Goal: Information Seeking & Learning: Find specific page/section

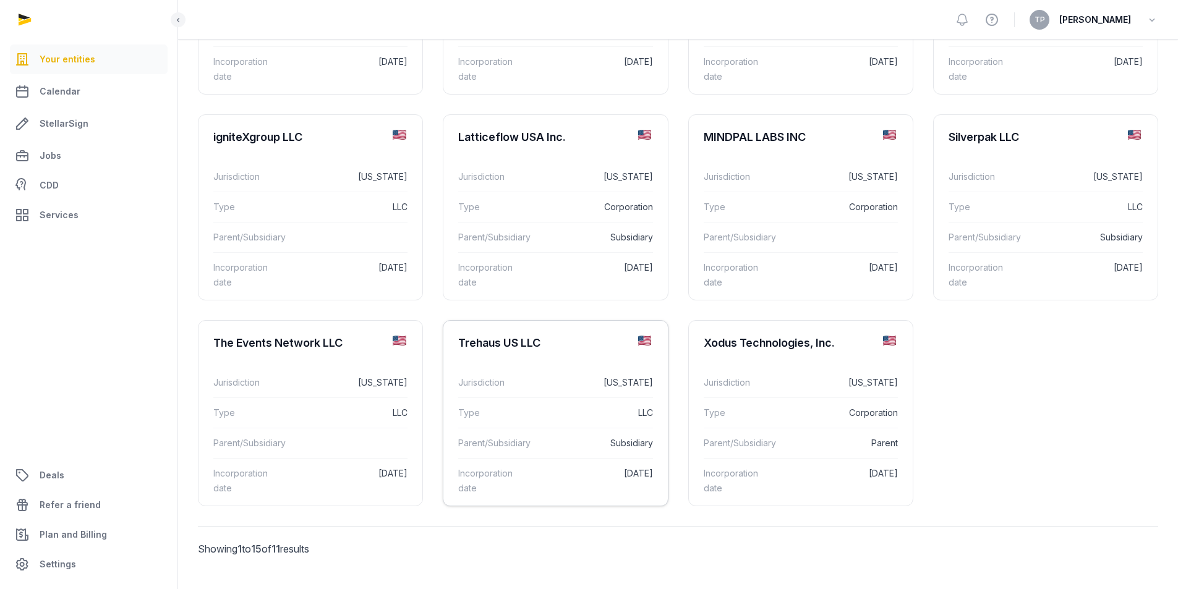
scroll to position [124, 0]
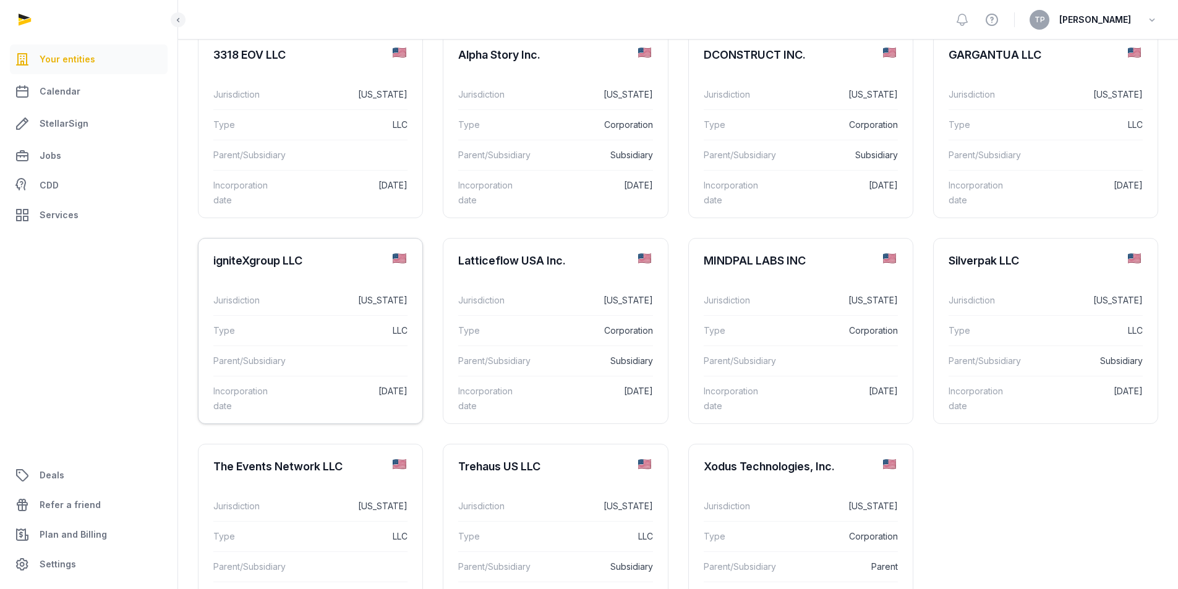
click at [364, 335] on dd "LLC" at bounding box center [352, 330] width 111 height 15
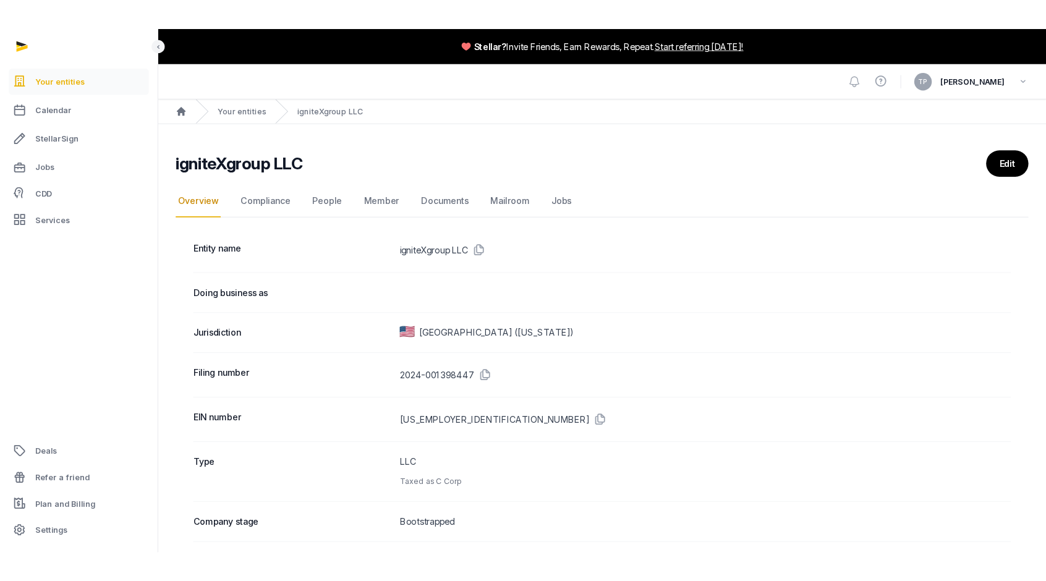
scroll to position [62, 0]
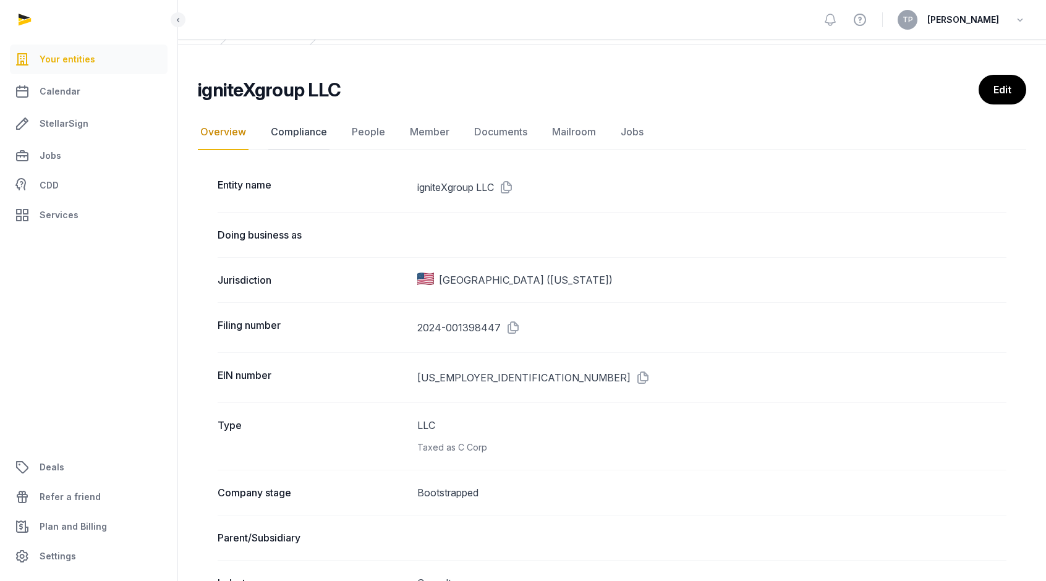
click at [320, 134] on link "Compliance" at bounding box center [298, 132] width 61 height 36
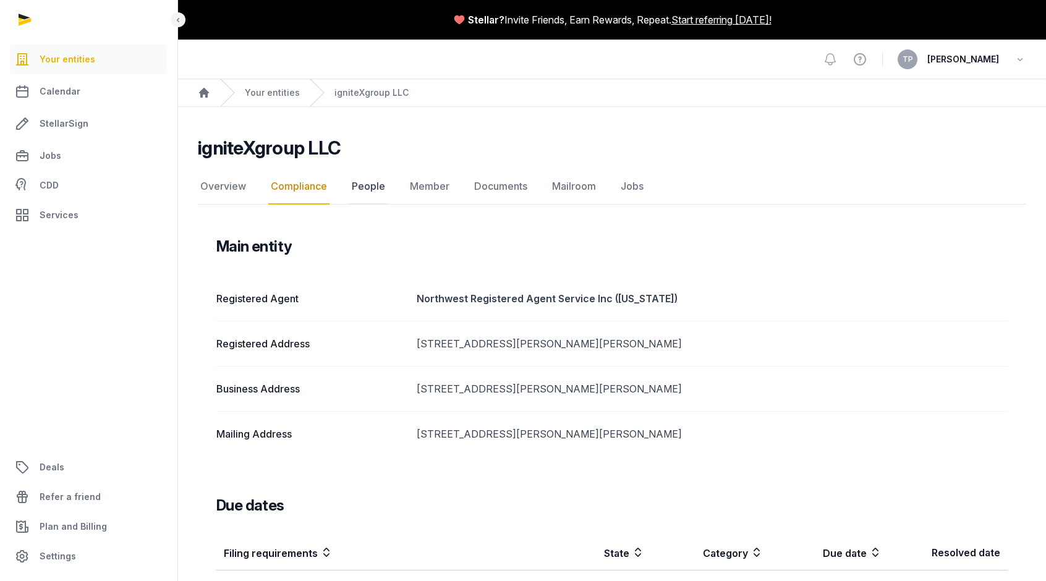
click at [365, 183] on link "People" at bounding box center [368, 187] width 38 height 36
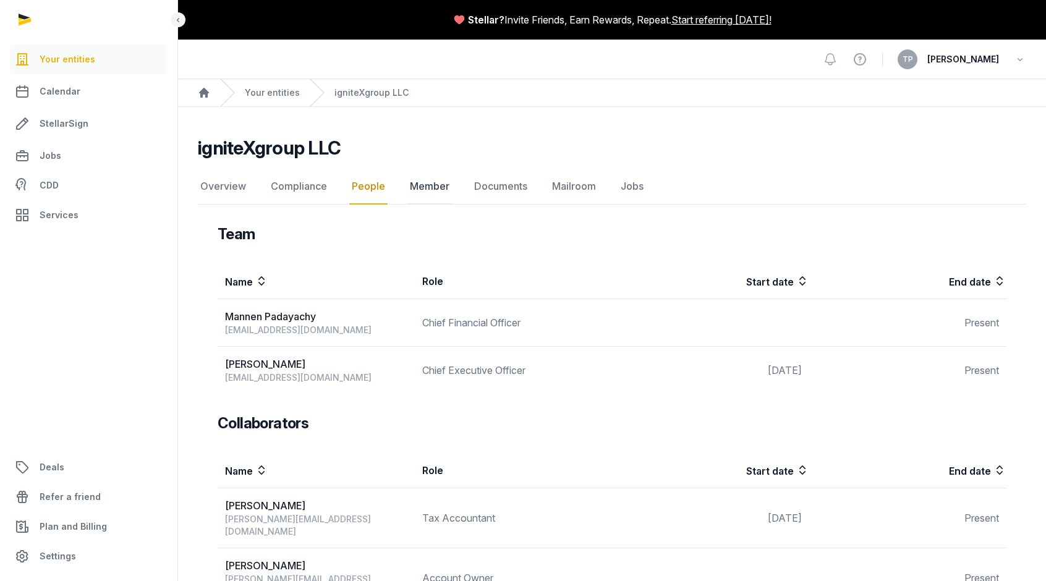
click at [414, 184] on link "Member" at bounding box center [429, 187] width 45 height 36
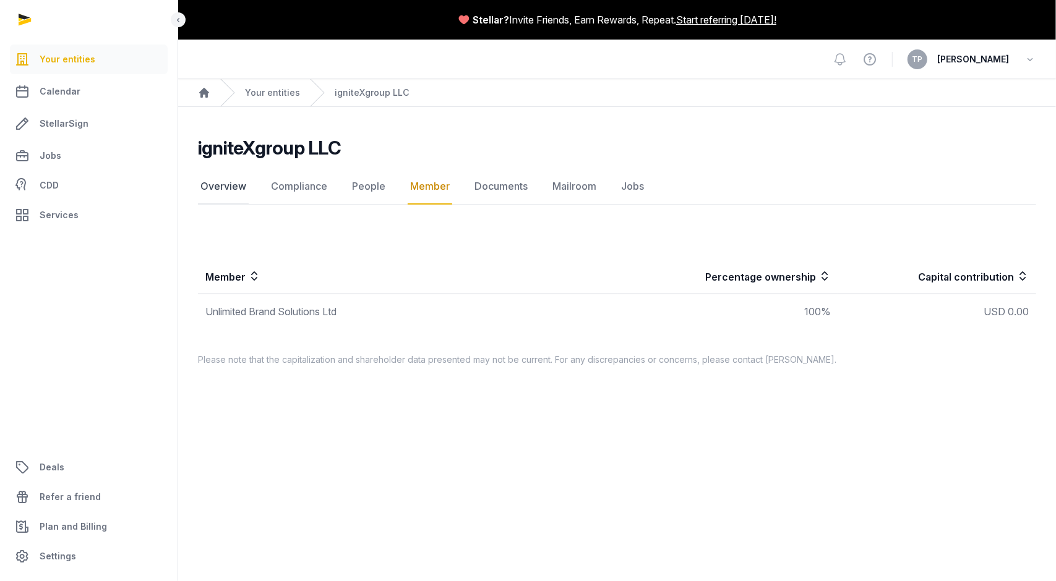
click at [217, 190] on link "Overview" at bounding box center [223, 187] width 51 height 36
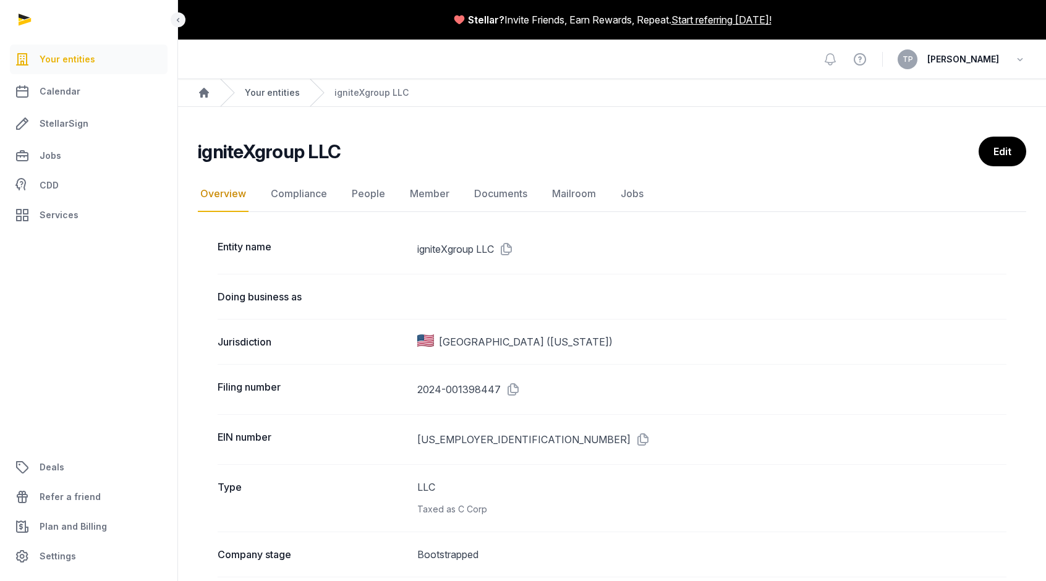
click at [279, 91] on link "Your entities" at bounding box center [272, 93] width 55 height 12
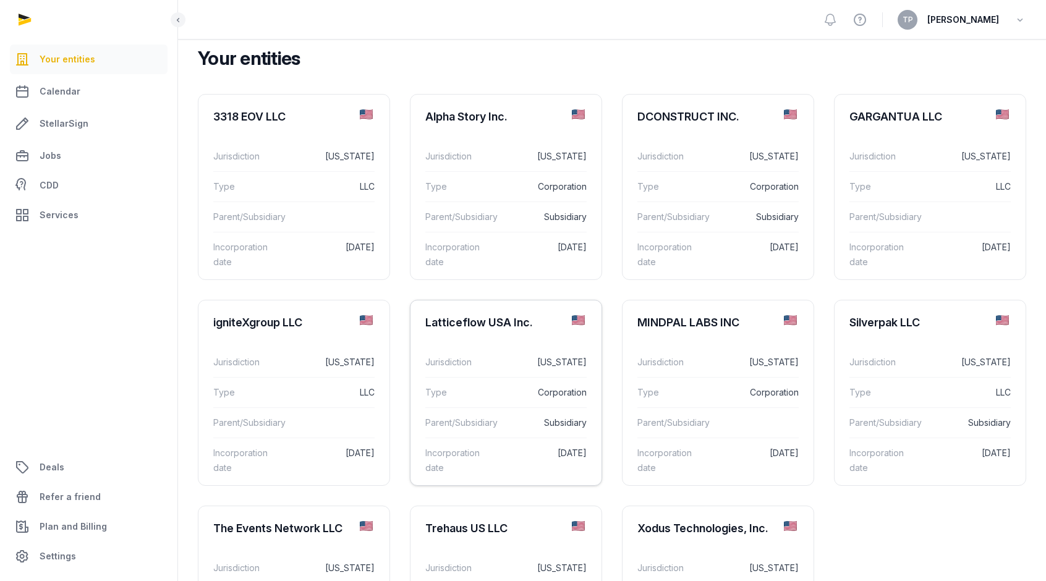
scroll to position [124, 0]
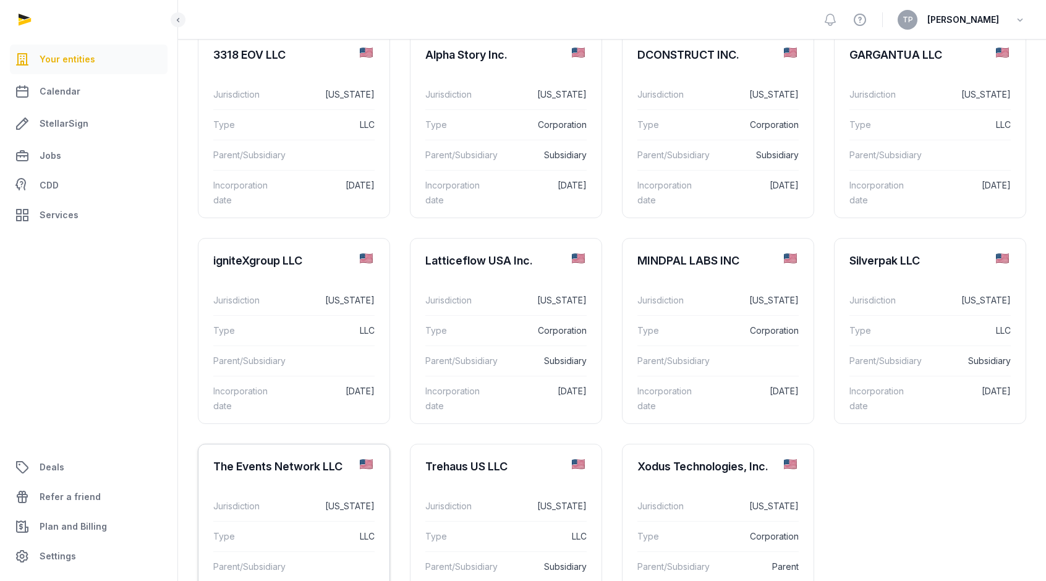
click at [332, 506] on dd "[US_STATE]" at bounding box center [329, 506] width 91 height 15
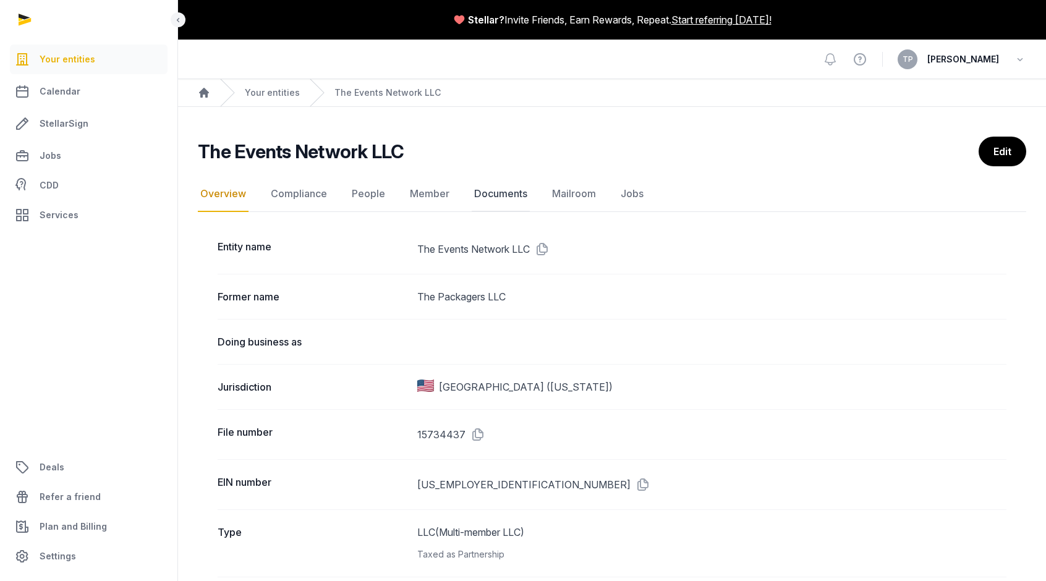
click at [492, 187] on link "Documents" at bounding box center [501, 194] width 58 height 36
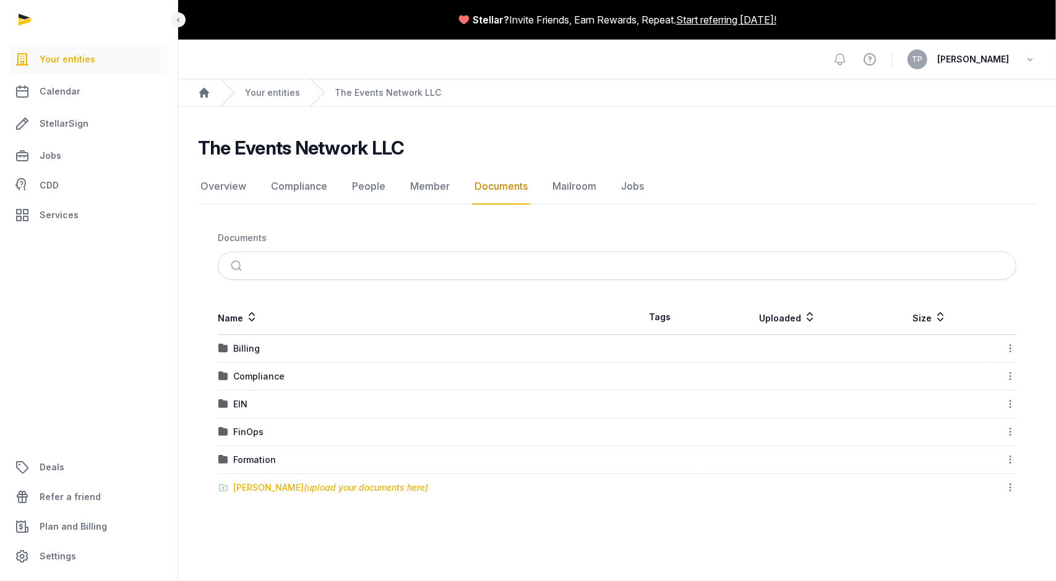
click at [261, 482] on div "[PERSON_NAME] (upload your documents here)" at bounding box center [330, 488] width 195 height 12
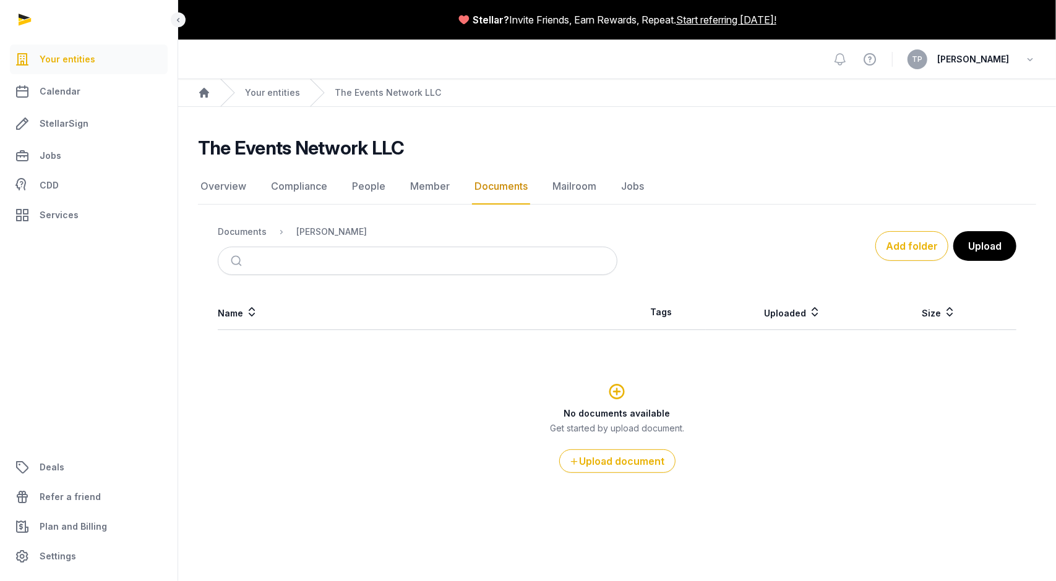
click at [484, 181] on link "Documents" at bounding box center [501, 187] width 58 height 36
click at [242, 223] on nav "Documents Shared Folder" at bounding box center [417, 232] width 399 height 30
click at [242, 238] on ol "Documents Shared Folder" at bounding box center [292, 231] width 149 height 15
click at [245, 231] on div "Documents" at bounding box center [242, 232] width 49 height 12
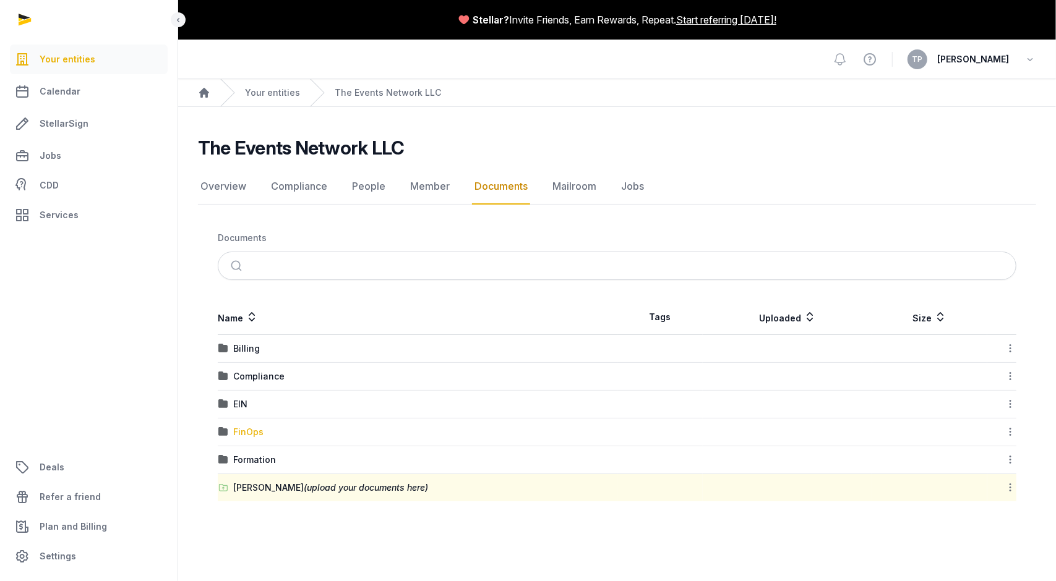
click at [246, 431] on div "FinOps" at bounding box center [248, 432] width 30 height 12
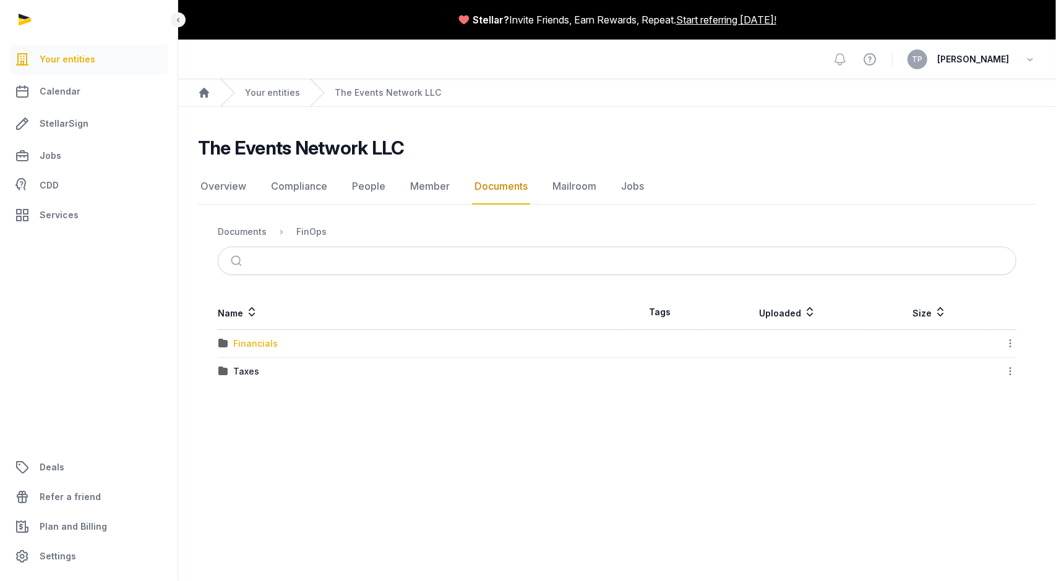
click at [248, 341] on div "Financials" at bounding box center [255, 344] width 45 height 12
drag, startPoint x: 244, startPoint y: 341, endPoint x: 256, endPoint y: 342, distance: 12.4
click at [244, 341] on div "2024" at bounding box center [244, 344] width 23 height 12
click at [250, 339] on div "Expenses" at bounding box center [253, 344] width 41 height 12
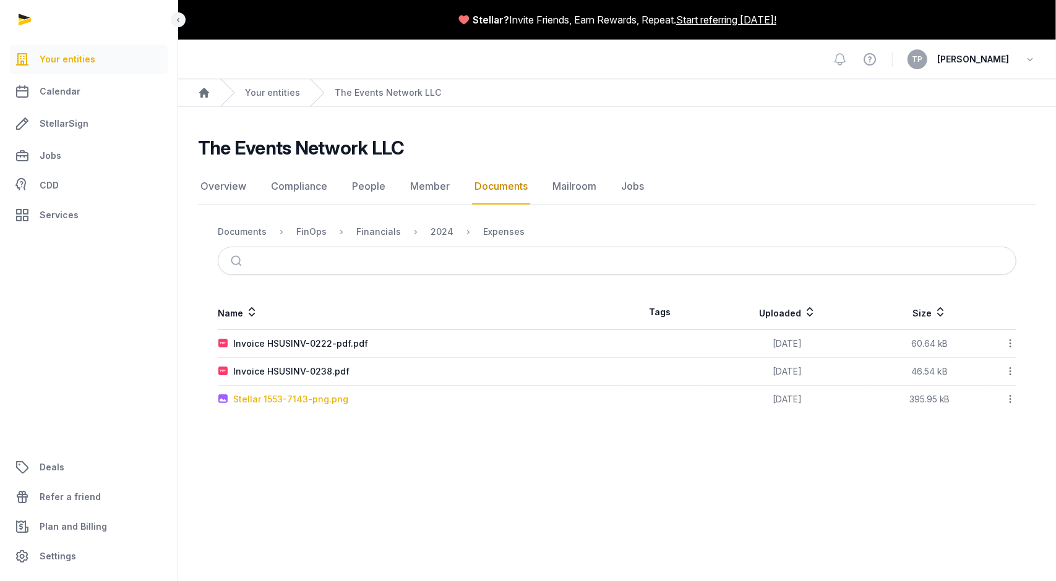
click at [270, 399] on div "Stellar 1553-7143-png.png" at bounding box center [290, 399] width 115 height 12
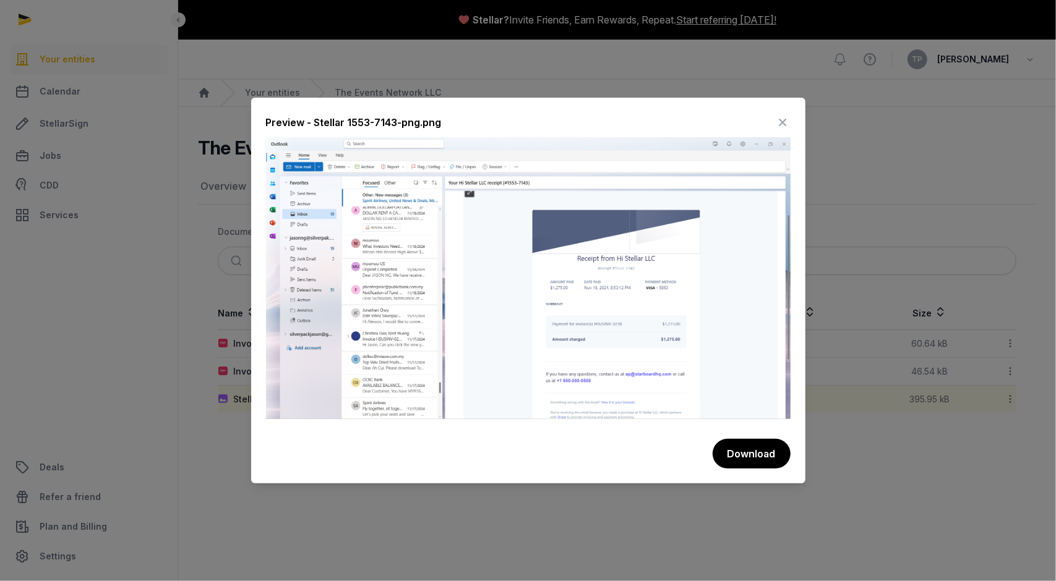
click at [783, 123] on icon at bounding box center [782, 123] width 15 height 20
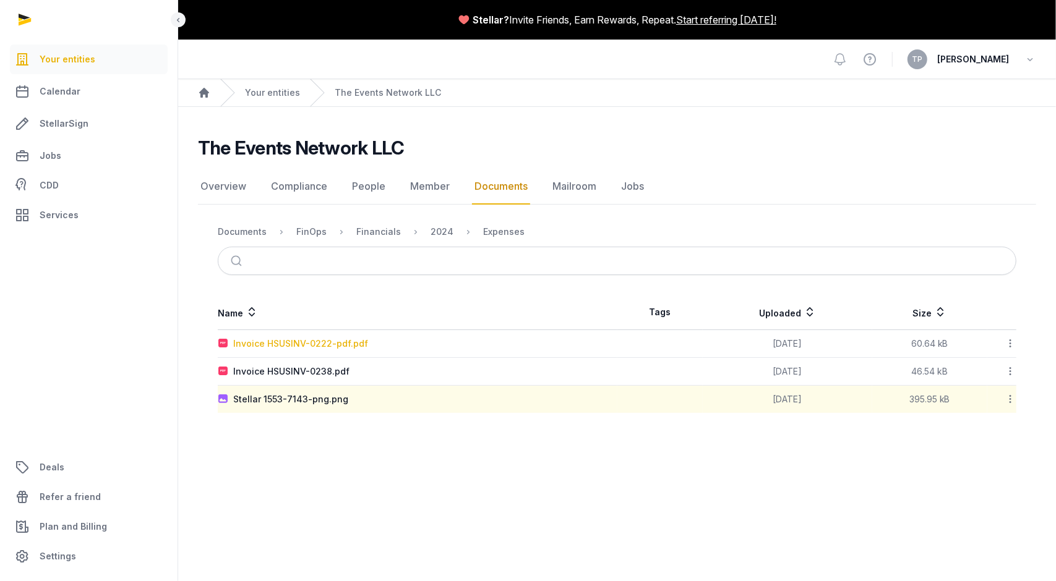
click at [305, 342] on div "Invoice HSUSINV-0222-pdf.pdf" at bounding box center [300, 344] width 135 height 12
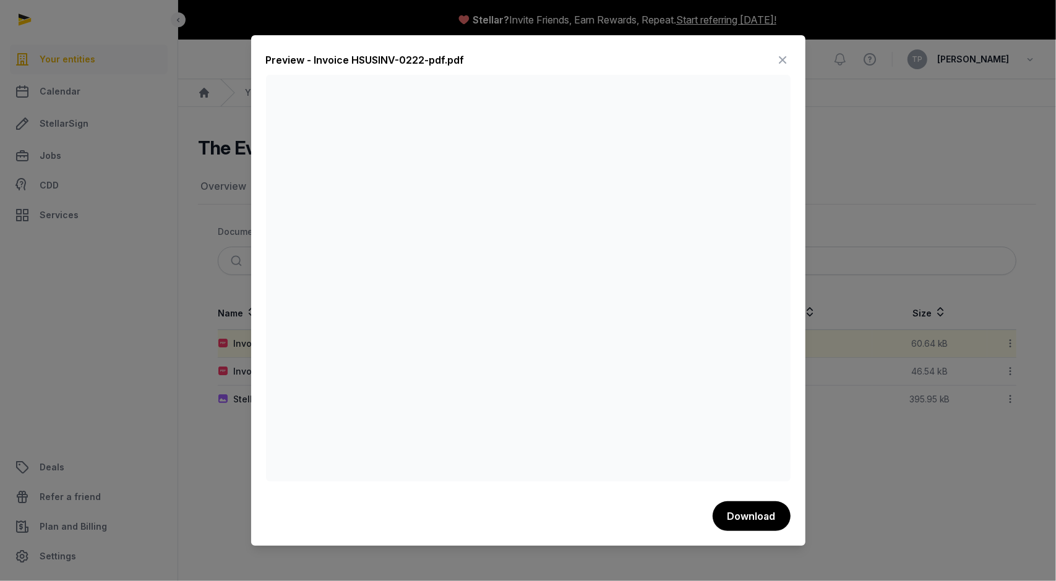
click at [784, 55] on icon at bounding box center [782, 60] width 15 height 20
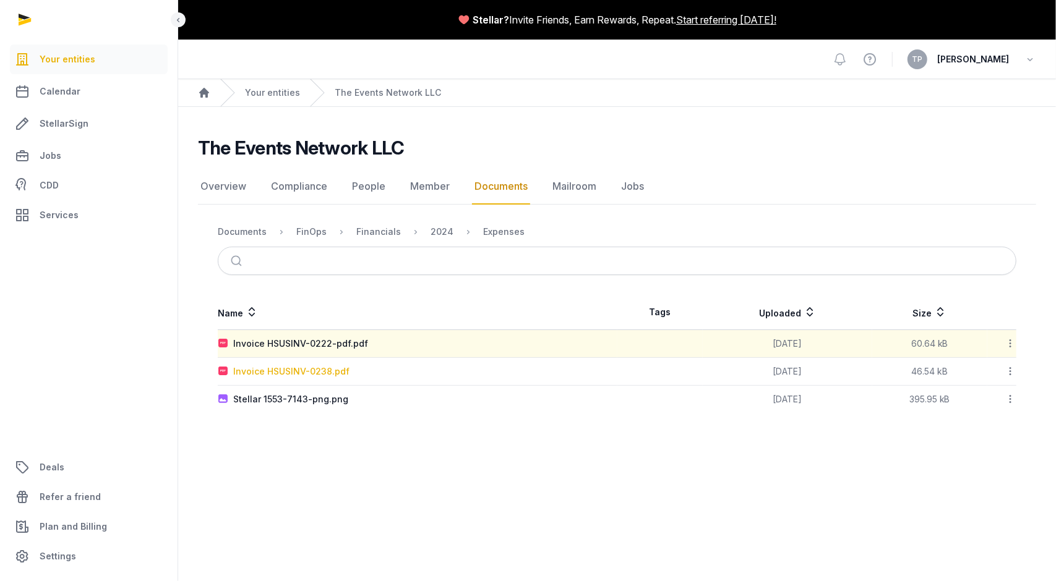
click at [276, 370] on div "Invoice HSUSINV-0238.pdf" at bounding box center [291, 371] width 116 height 12
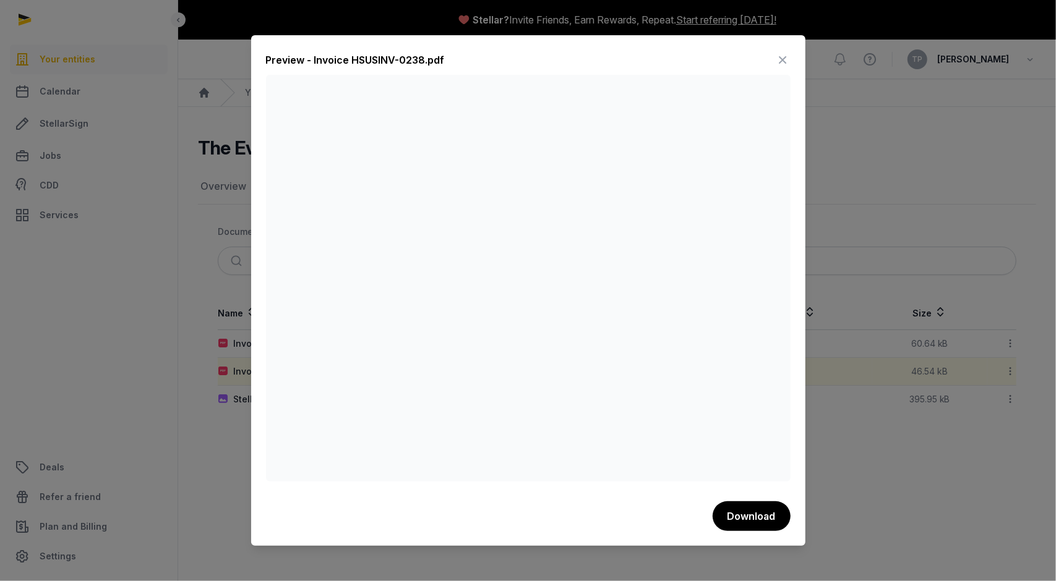
click at [787, 56] on icon at bounding box center [782, 60] width 15 height 20
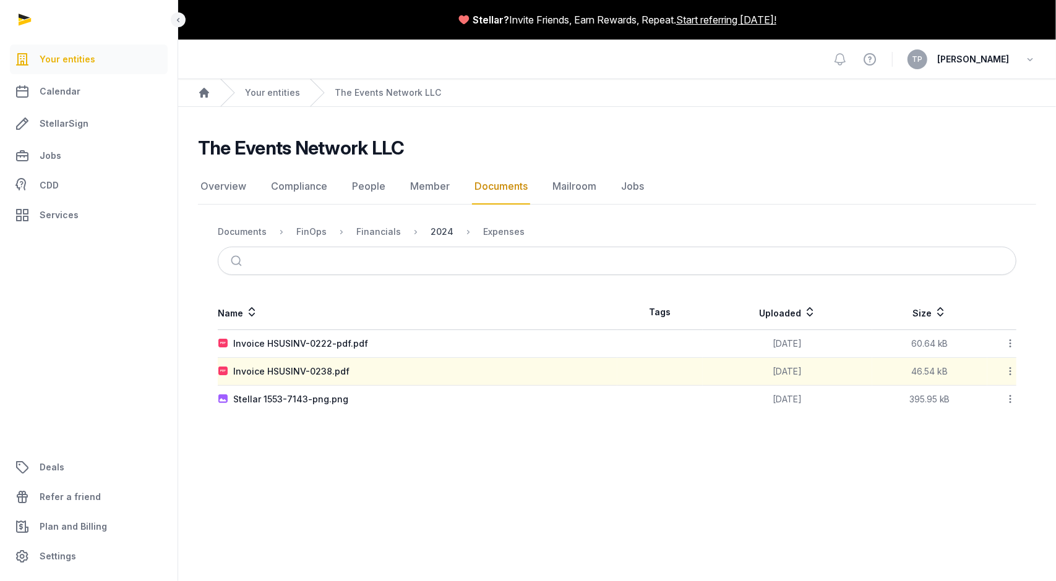
click at [432, 229] on div "2024" at bounding box center [441, 232] width 23 height 12
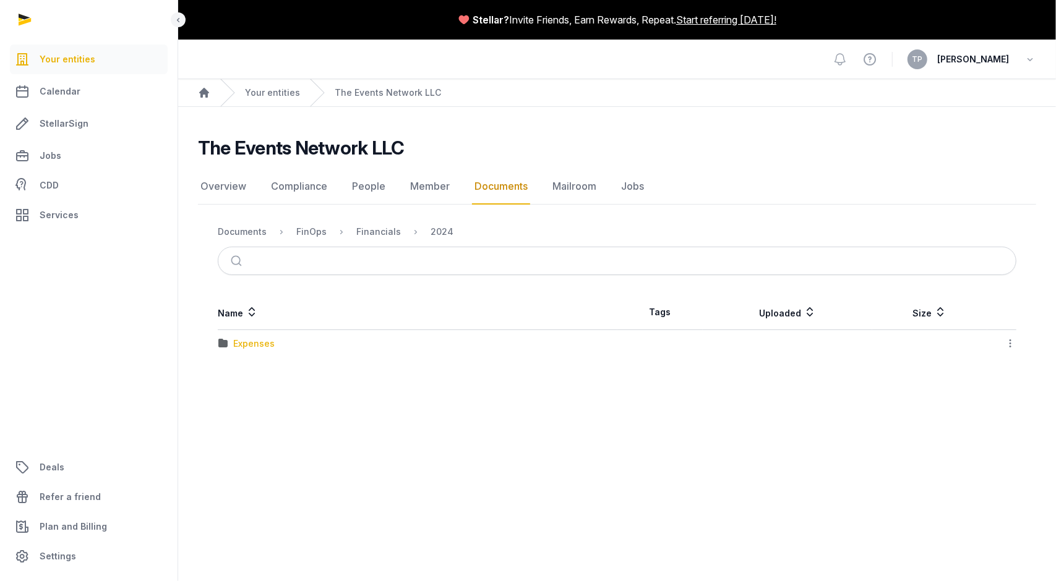
click at [245, 347] on div "Expenses" at bounding box center [253, 344] width 41 height 12
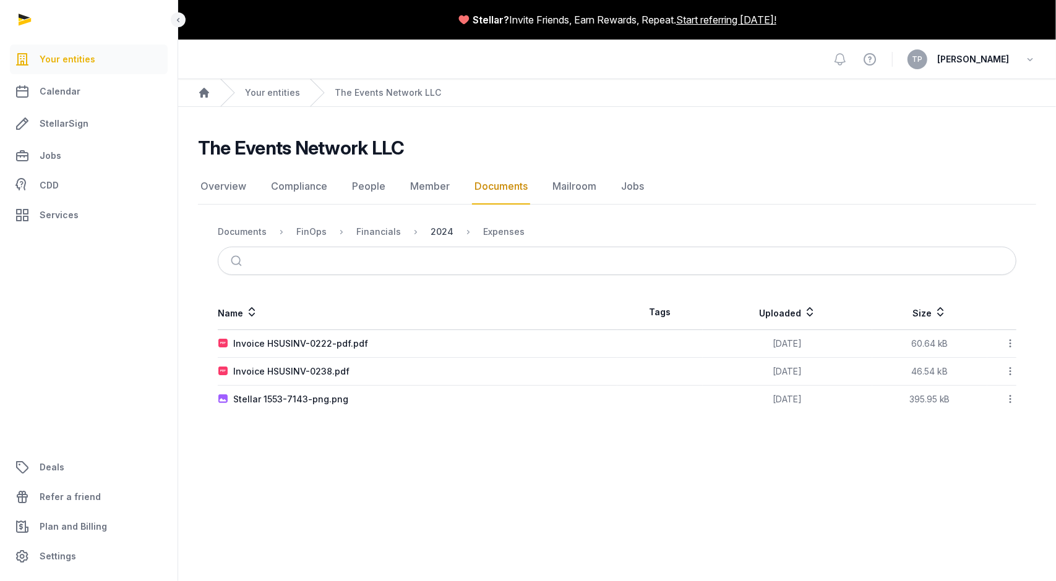
click at [442, 227] on div "2024" at bounding box center [441, 232] width 23 height 12
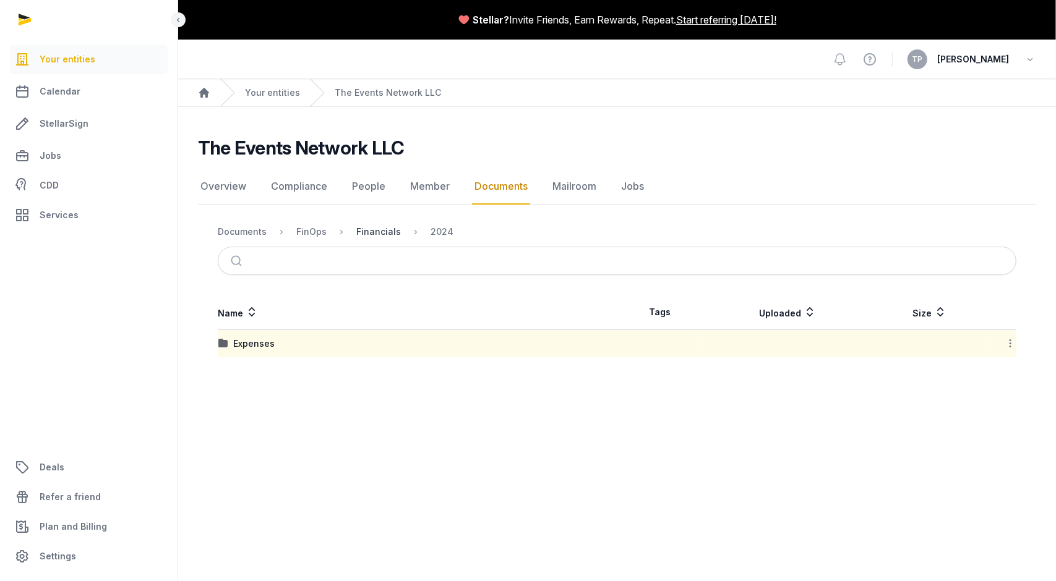
click at [381, 230] on div "Financials" at bounding box center [378, 232] width 45 height 12
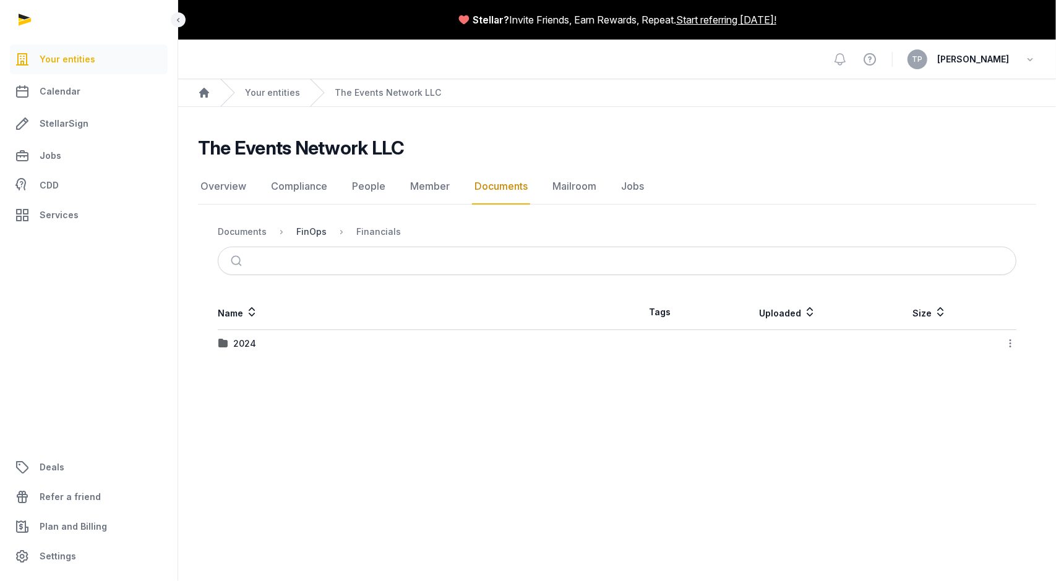
click at [319, 227] on div "FinOps" at bounding box center [311, 232] width 30 height 12
drag, startPoint x: 262, startPoint y: 344, endPoint x: 260, endPoint y: 364, distance: 19.3
click at [263, 344] on div "Financials" at bounding box center [255, 344] width 45 height 12
click at [244, 344] on div "2024" at bounding box center [244, 344] width 23 height 12
click at [255, 343] on div "Expenses" at bounding box center [253, 344] width 41 height 12
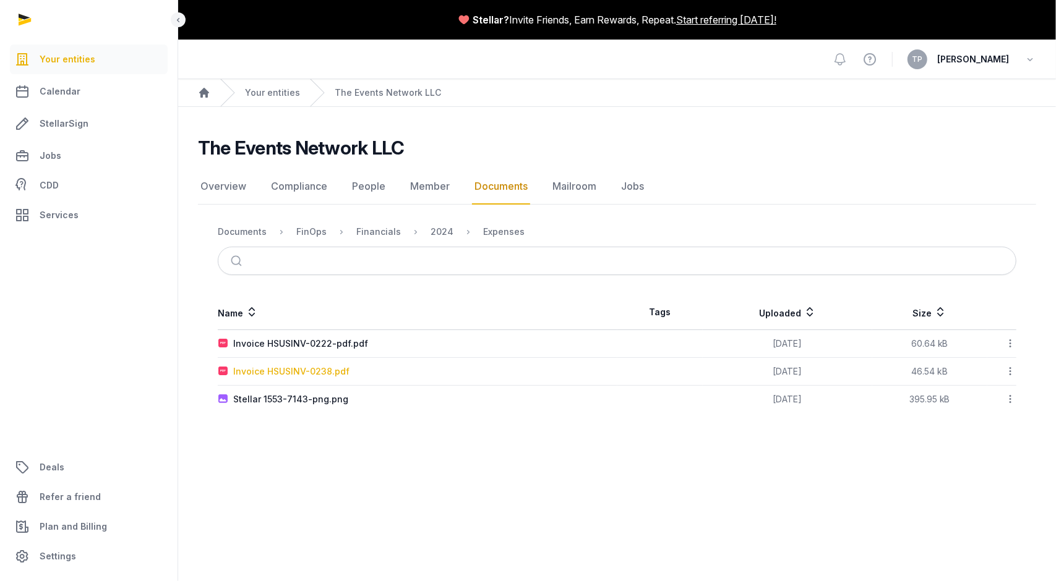
click at [314, 369] on div "Invoice HSUSINV-0238.pdf" at bounding box center [291, 371] width 116 height 12
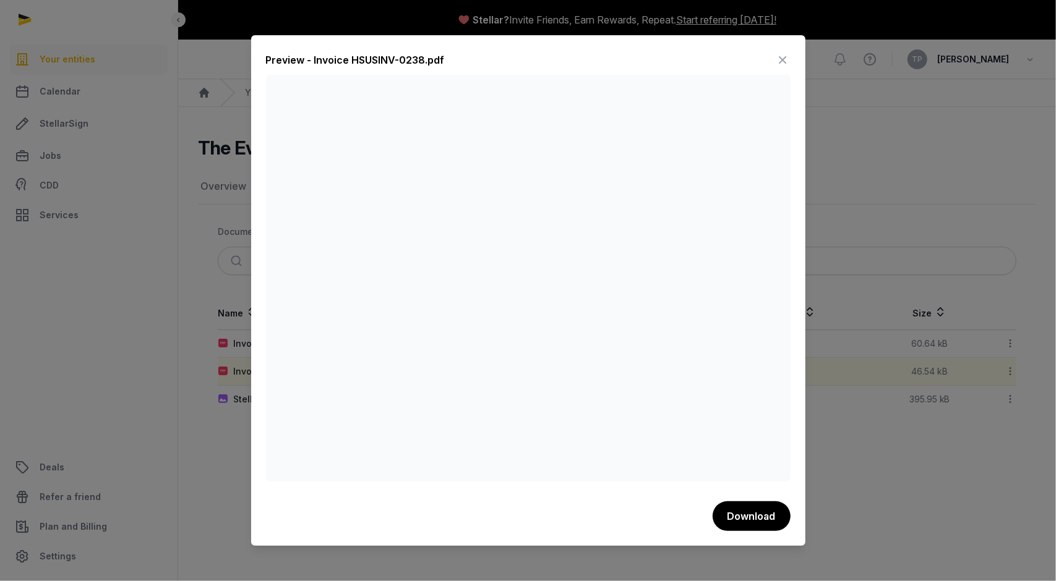
click at [782, 59] on icon at bounding box center [782, 60] width 15 height 20
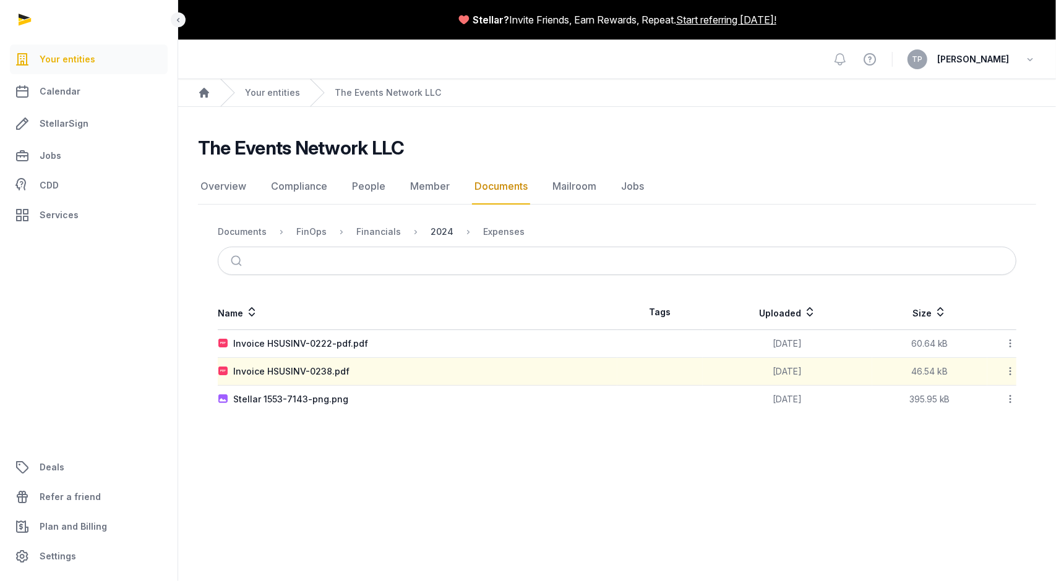
click at [430, 234] on div "2024" at bounding box center [441, 232] width 23 height 12
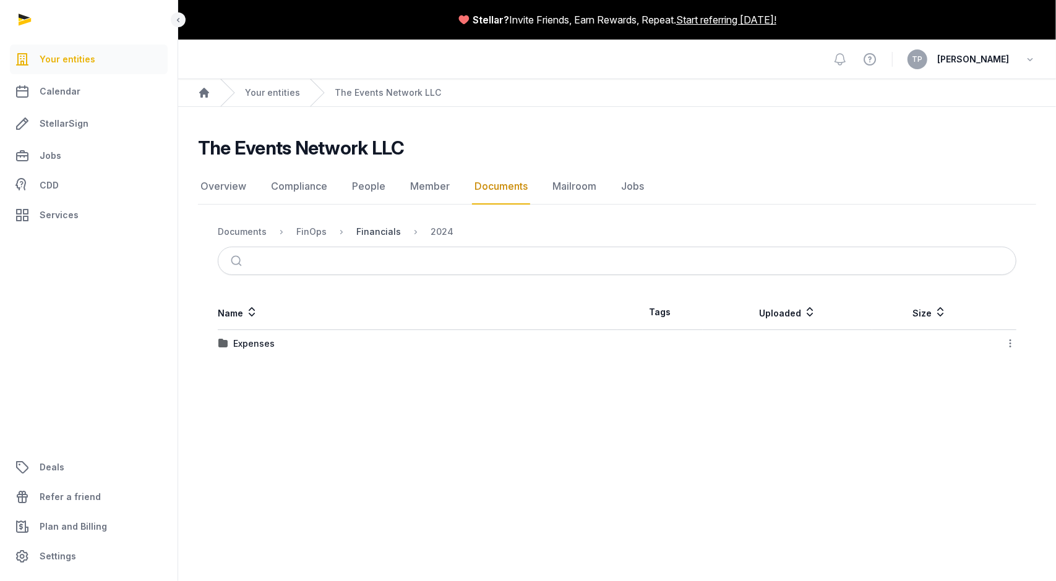
click at [370, 232] on div "Financials" at bounding box center [378, 232] width 45 height 12
click at [317, 232] on div "FinOps" at bounding box center [311, 232] width 30 height 12
click at [237, 371] on div "Taxes" at bounding box center [246, 371] width 26 height 12
click at [250, 366] on div "2024" at bounding box center [244, 371] width 23 height 12
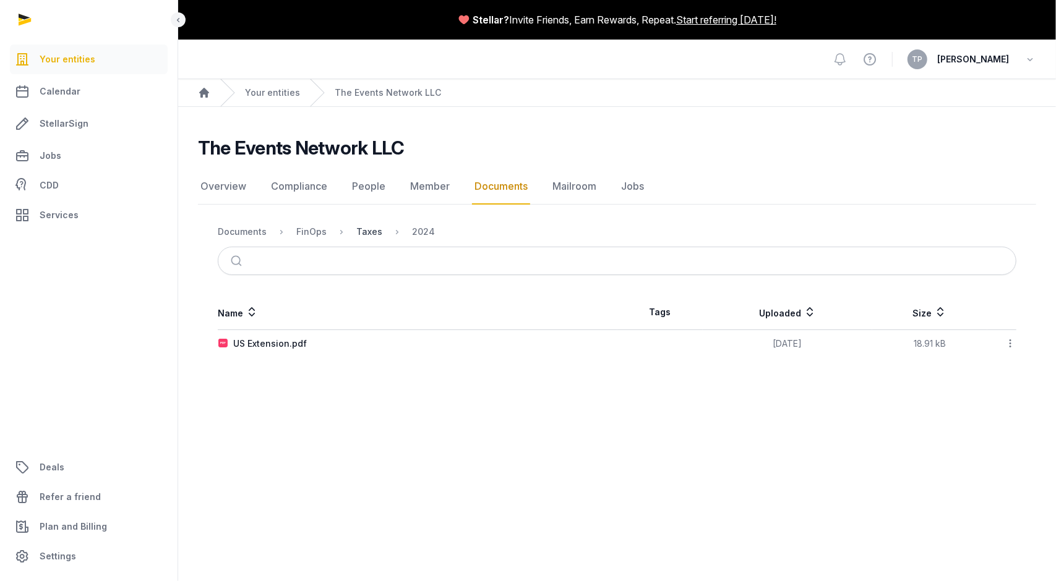
click at [369, 232] on div "Taxes" at bounding box center [369, 232] width 26 height 12
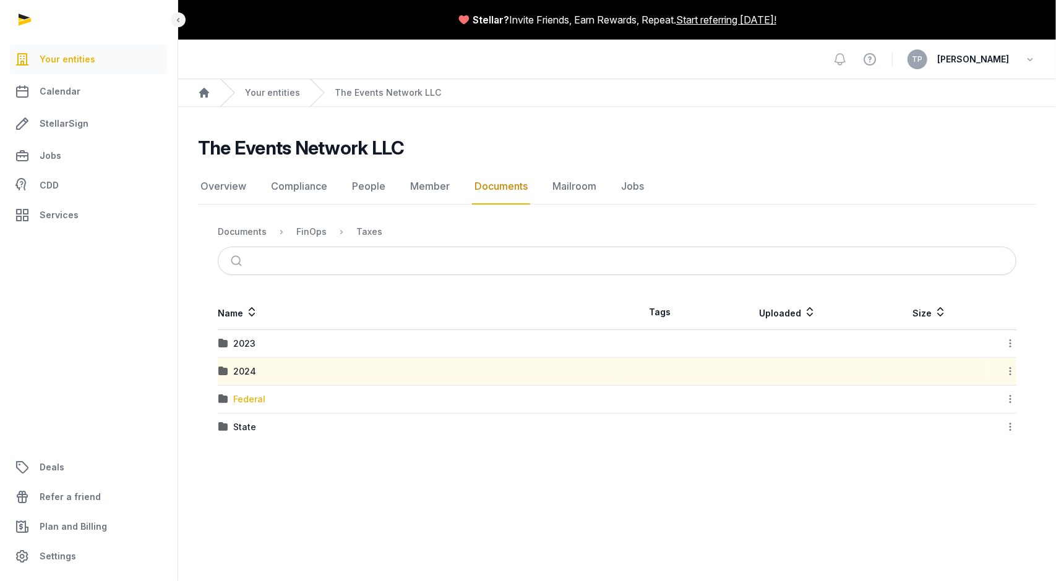
click at [244, 396] on div "Federal" at bounding box center [249, 399] width 32 height 12
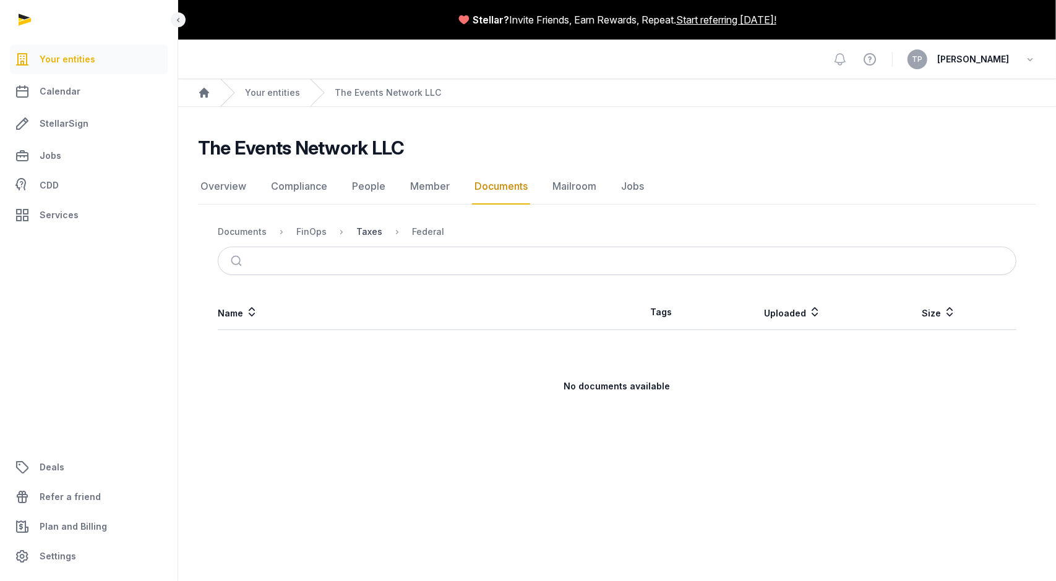
click at [364, 236] on div "Taxes" at bounding box center [369, 232] width 26 height 12
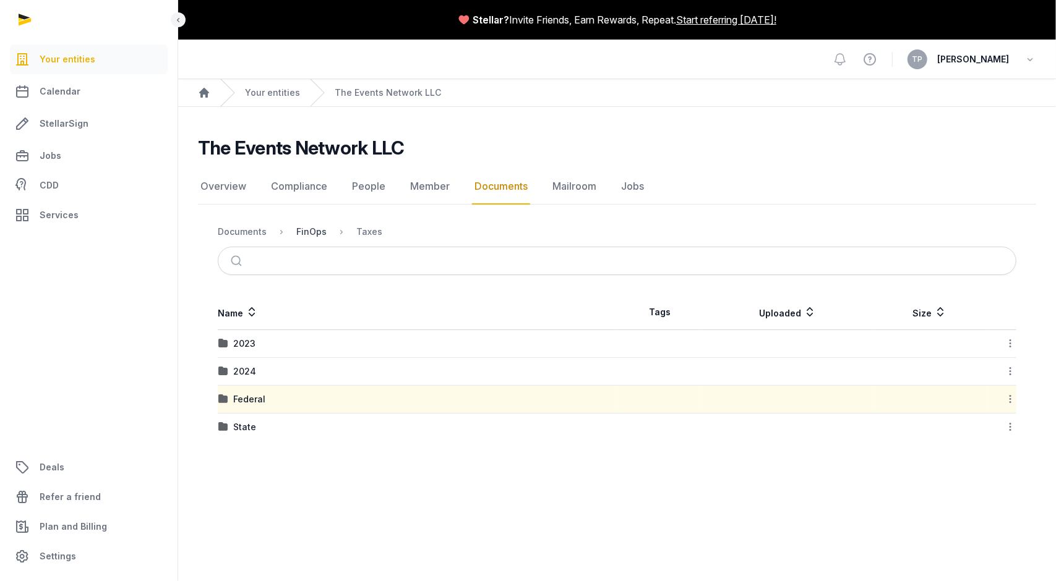
click at [307, 233] on div "FinOps" at bounding box center [311, 232] width 30 height 12
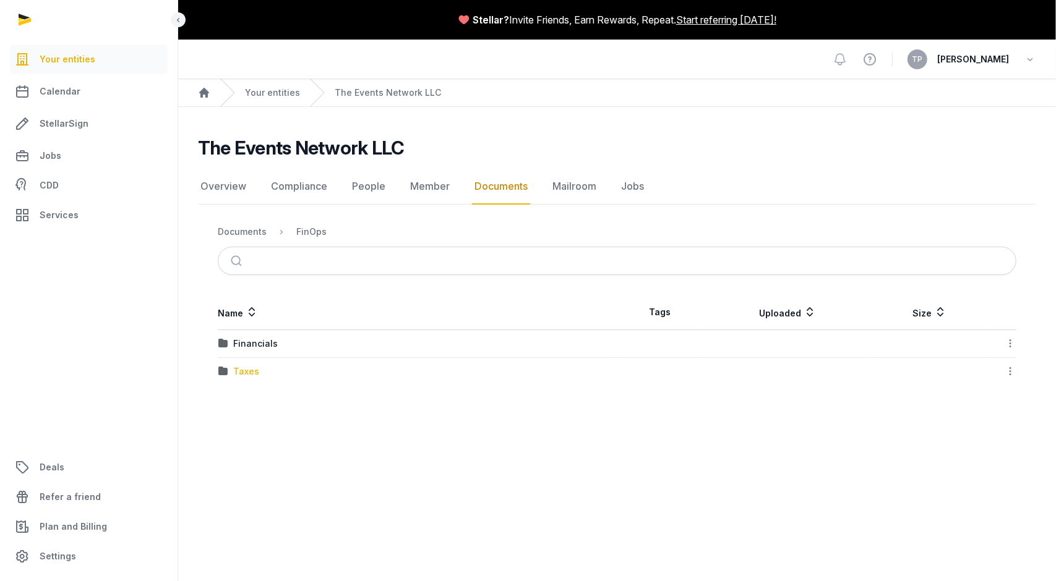
click at [241, 371] on div "Taxes" at bounding box center [246, 371] width 26 height 12
click at [248, 341] on div "2023" at bounding box center [244, 344] width 22 height 12
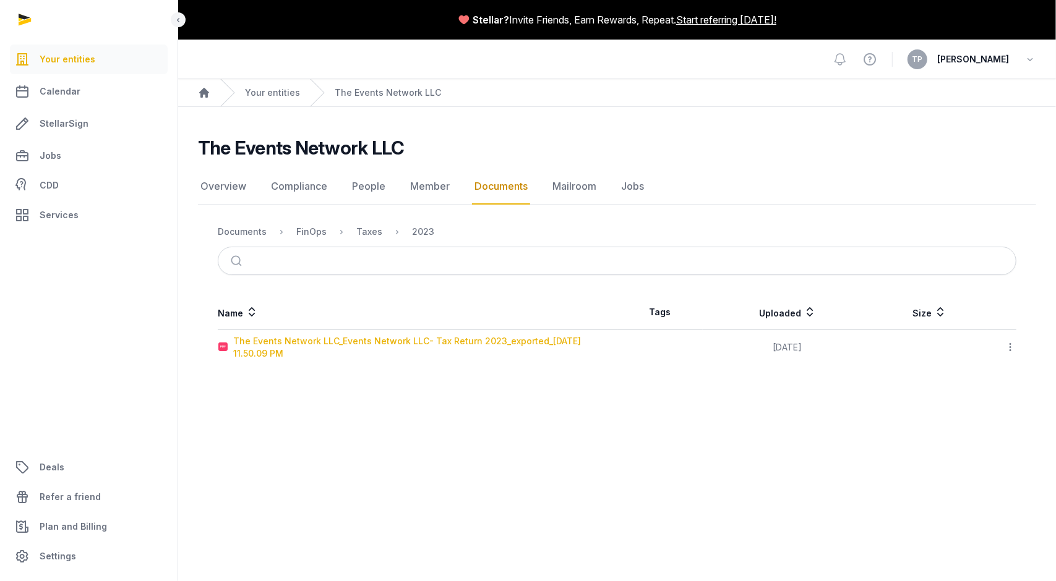
click at [253, 342] on div "The Events Network LLC_Events Network LLC- Tax Return 2023_exported_[DATE] 11.5…" at bounding box center [424, 347] width 383 height 25
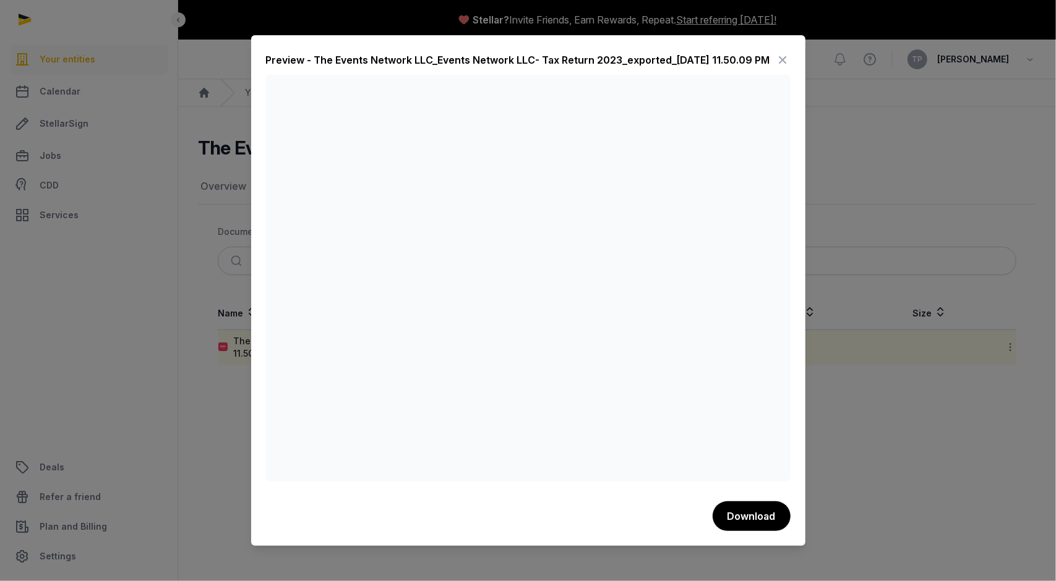
click at [783, 58] on icon at bounding box center [782, 60] width 15 height 20
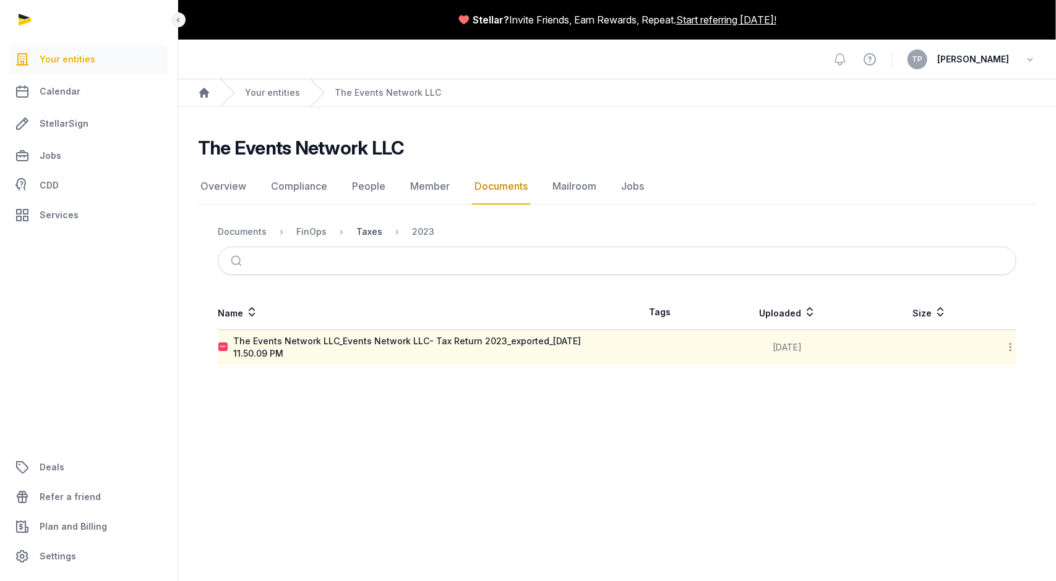
click at [366, 228] on div "Taxes" at bounding box center [369, 232] width 26 height 12
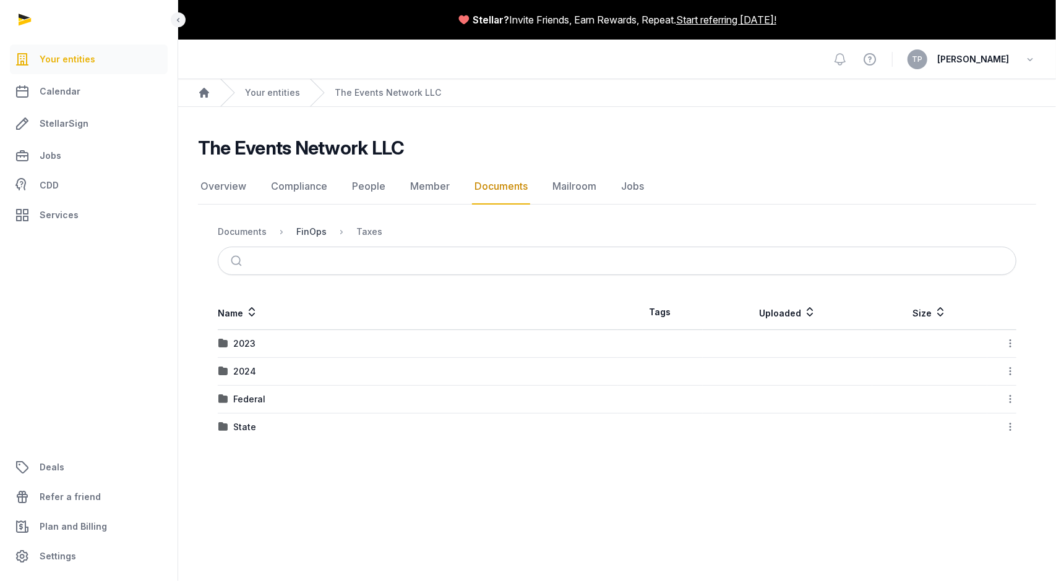
click at [315, 232] on div "FinOps" at bounding box center [311, 232] width 30 height 12
click at [244, 369] on div "Taxes" at bounding box center [246, 371] width 26 height 12
click at [256, 398] on div "Federal" at bounding box center [249, 399] width 32 height 12
click at [358, 233] on div "Taxes" at bounding box center [369, 232] width 26 height 12
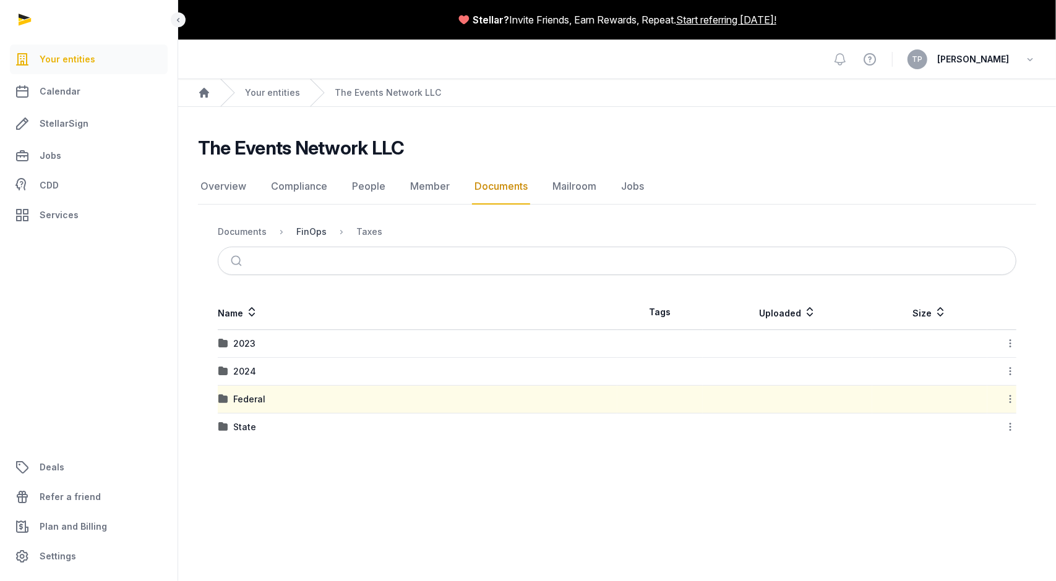
click at [309, 231] on div "FinOps" at bounding box center [311, 232] width 30 height 12
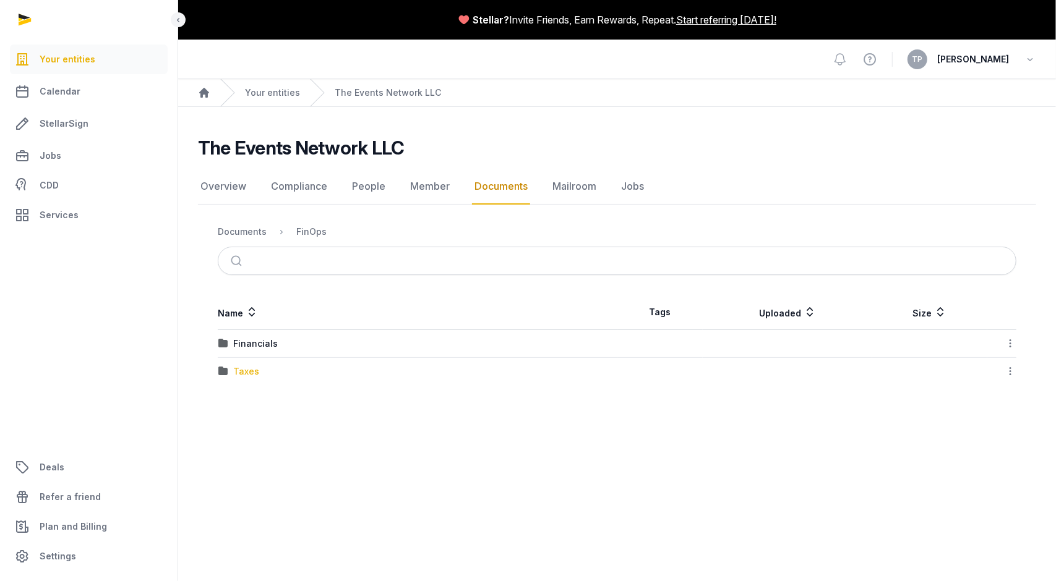
click at [249, 370] on div "Taxes" at bounding box center [246, 371] width 26 height 12
click at [245, 372] on div "2024" at bounding box center [244, 371] width 23 height 12
click at [317, 230] on div "FinOps" at bounding box center [311, 232] width 30 height 12
click at [263, 343] on div "Financials" at bounding box center [255, 344] width 45 height 12
click at [249, 341] on div "2024" at bounding box center [244, 344] width 23 height 12
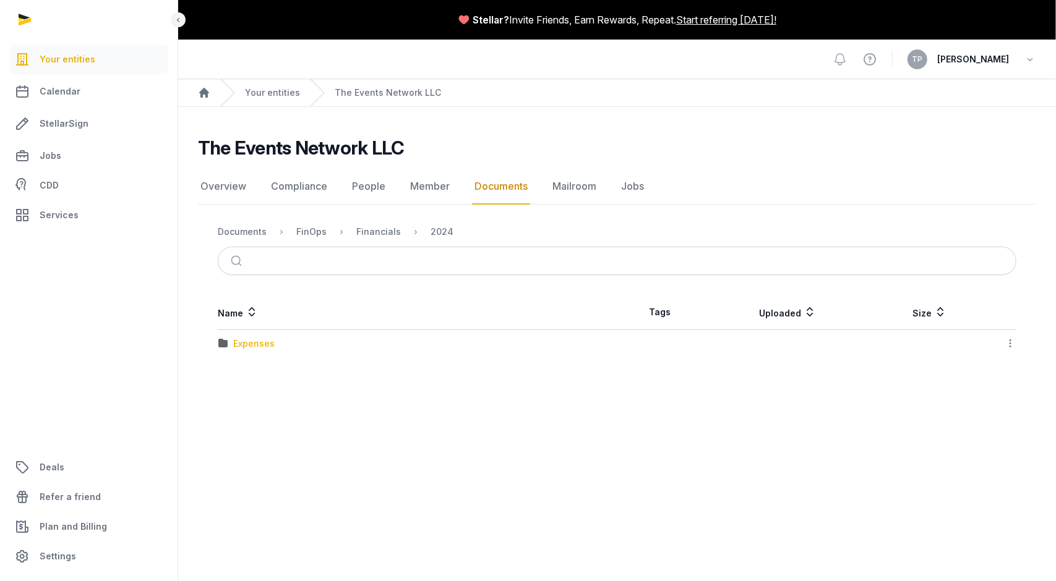
click at [258, 341] on div "Expenses" at bounding box center [253, 344] width 41 height 12
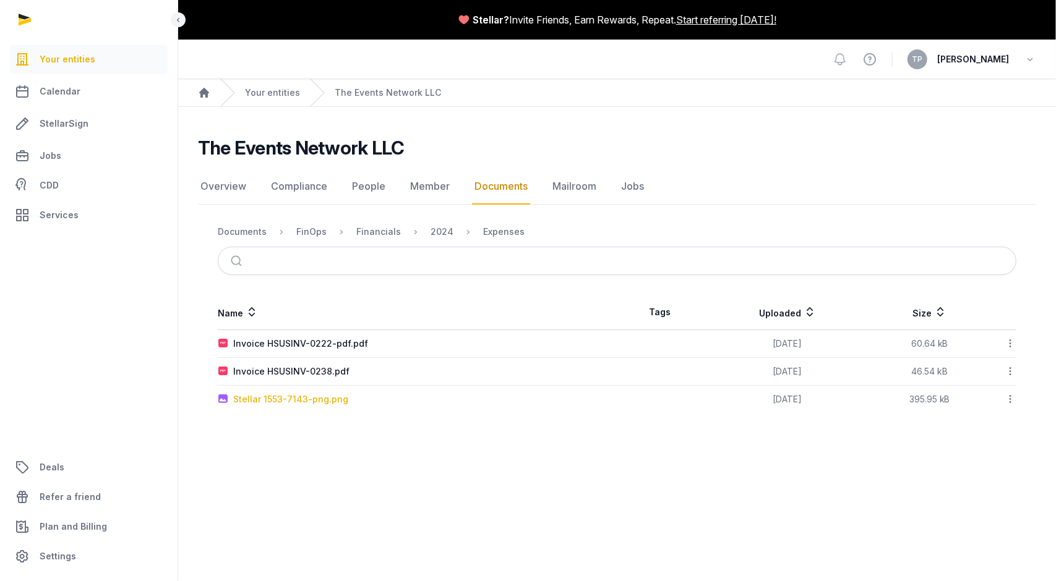
click at [267, 398] on div "Stellar 1553-7143-png.png" at bounding box center [290, 399] width 115 height 12
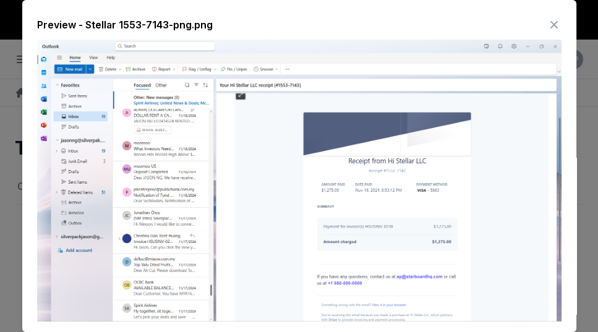
click at [550, 24] on icon at bounding box center [554, 25] width 15 height 20
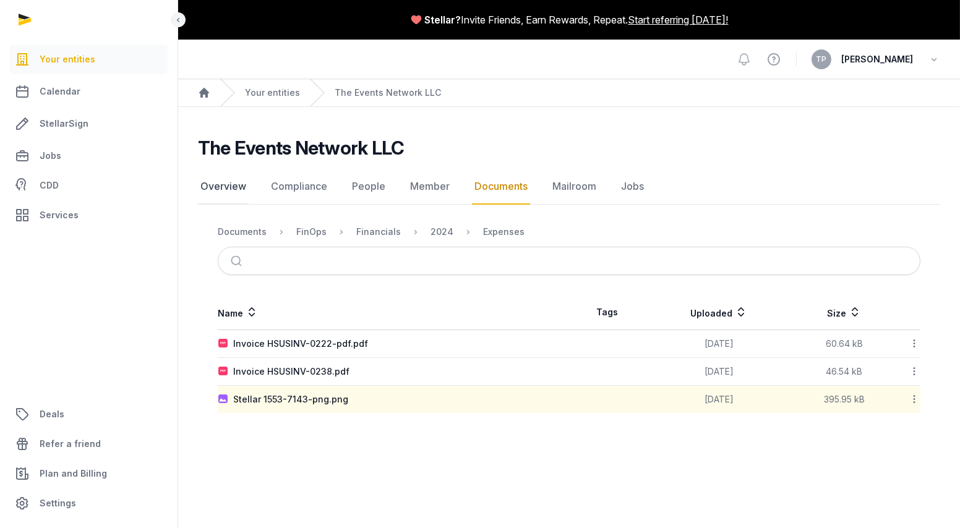
click at [221, 183] on link "Overview" at bounding box center [223, 187] width 51 height 36
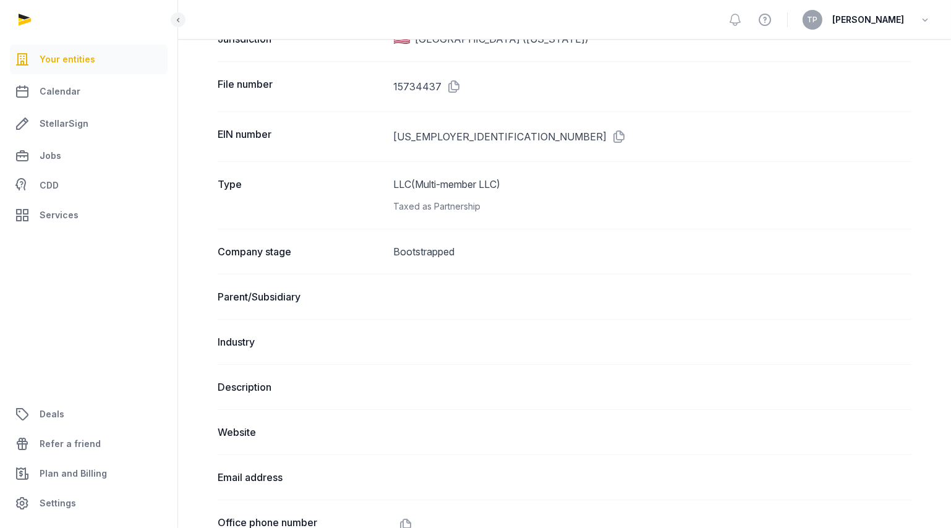
scroll to position [123, 0]
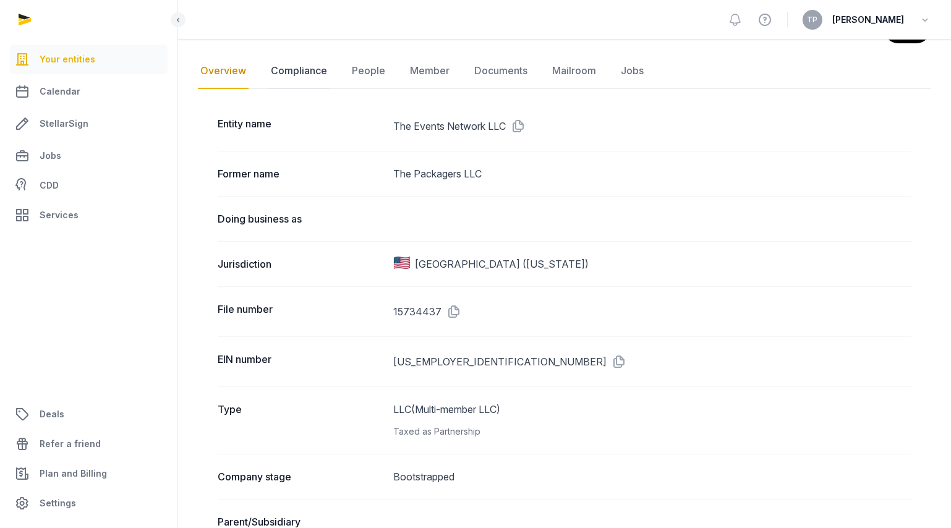
click at [299, 73] on link "Compliance" at bounding box center [298, 71] width 61 height 36
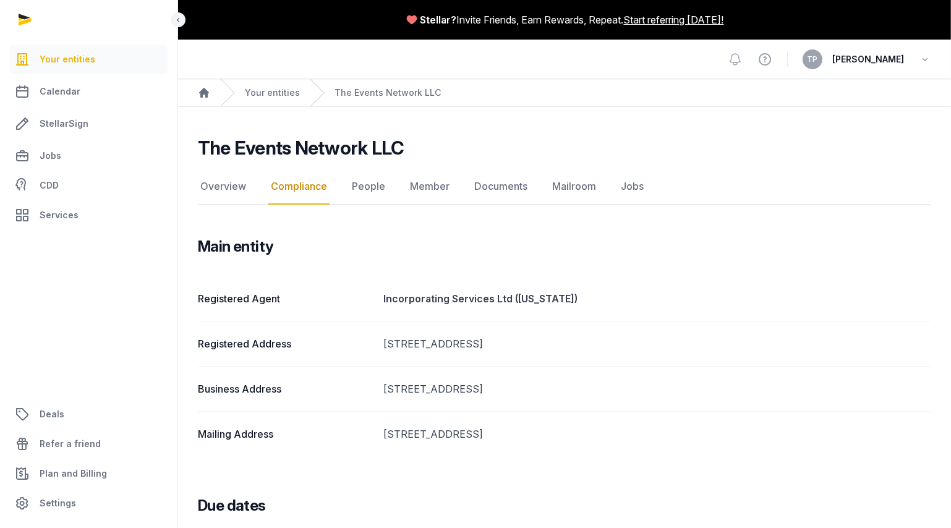
scroll to position [100, 0]
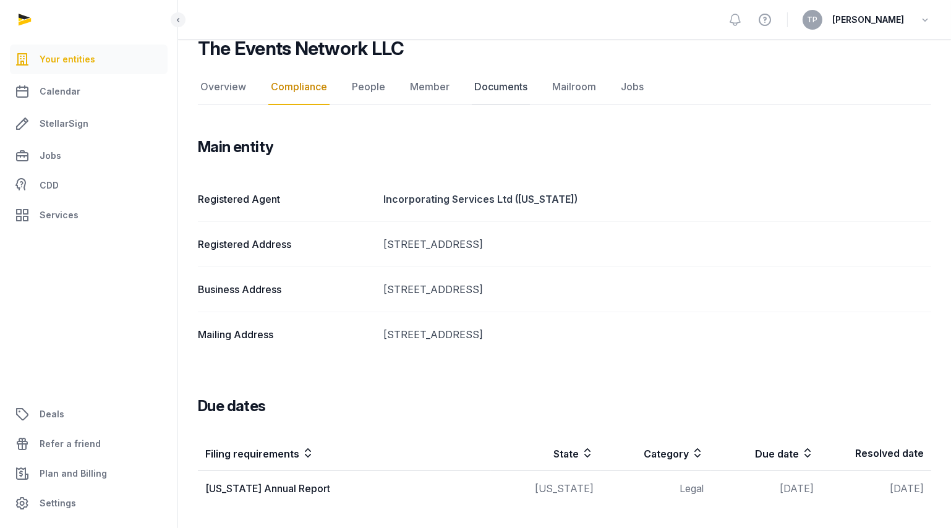
click at [509, 82] on link "Documents" at bounding box center [501, 87] width 58 height 36
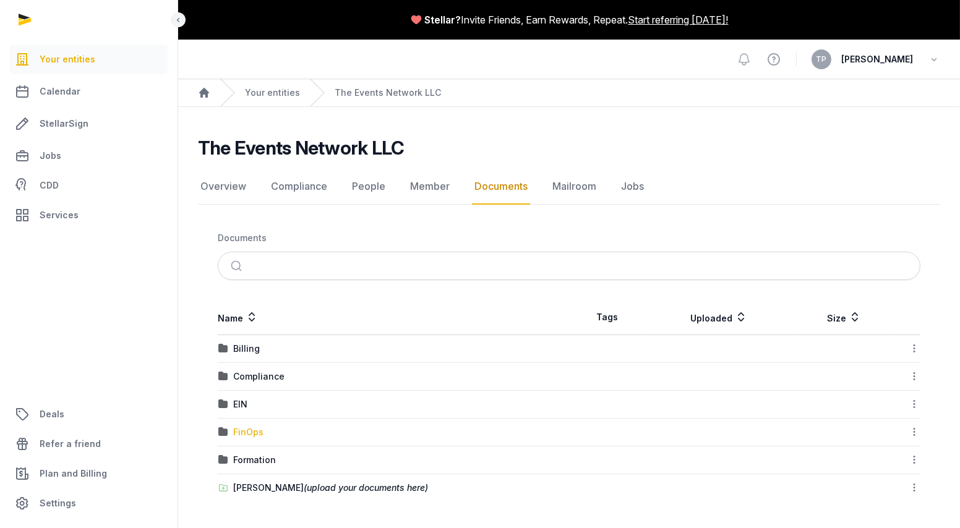
click at [248, 426] on div "FinOps" at bounding box center [248, 432] width 30 height 12
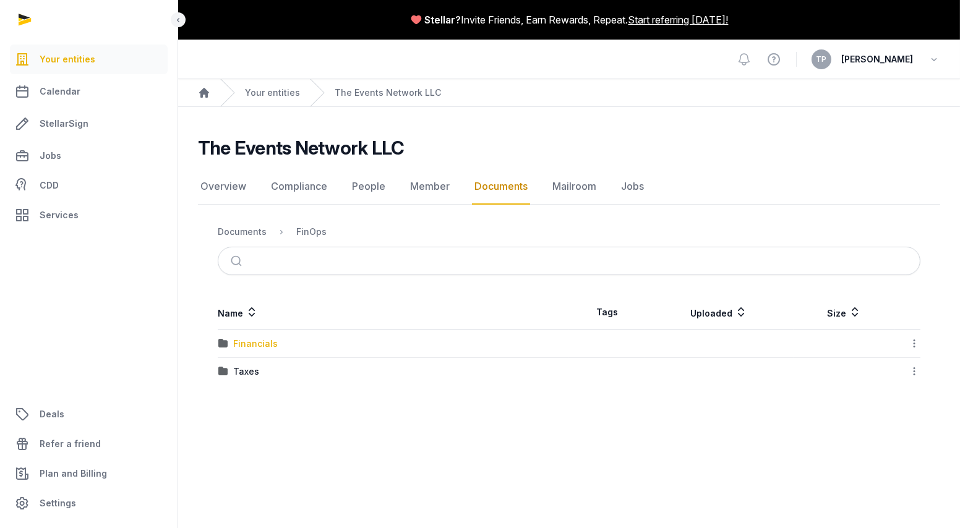
click at [249, 338] on div "Financials" at bounding box center [255, 344] width 45 height 12
click at [249, 342] on div "2024" at bounding box center [244, 344] width 23 height 12
click at [257, 341] on div "Expenses" at bounding box center [253, 344] width 41 height 12
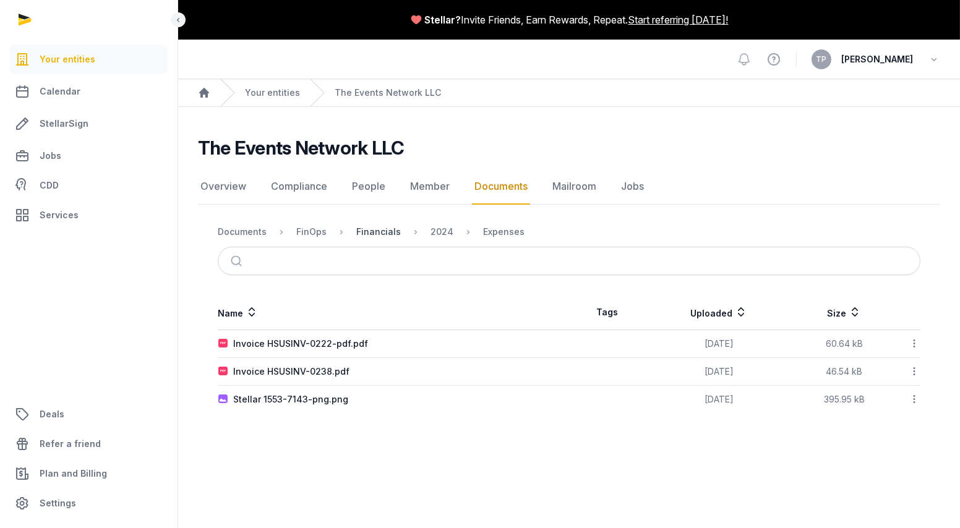
click at [377, 232] on div "Financials" at bounding box center [378, 232] width 45 height 12
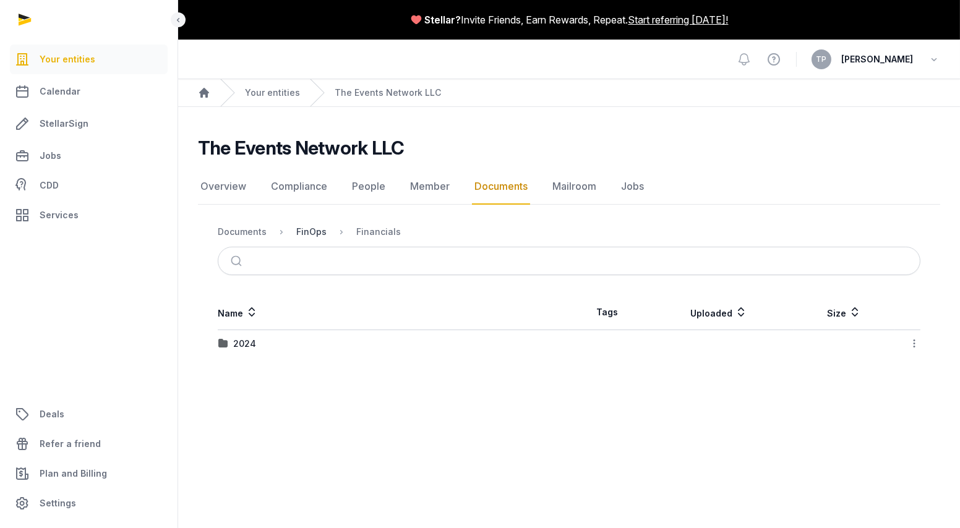
click at [314, 232] on div "FinOps" at bounding box center [311, 232] width 30 height 12
click at [244, 369] on div "Taxes" at bounding box center [246, 371] width 26 height 12
click at [0, 0] on div "Loading" at bounding box center [0, 0] width 0 height 0
click at [245, 338] on div "2023" at bounding box center [244, 344] width 22 height 12
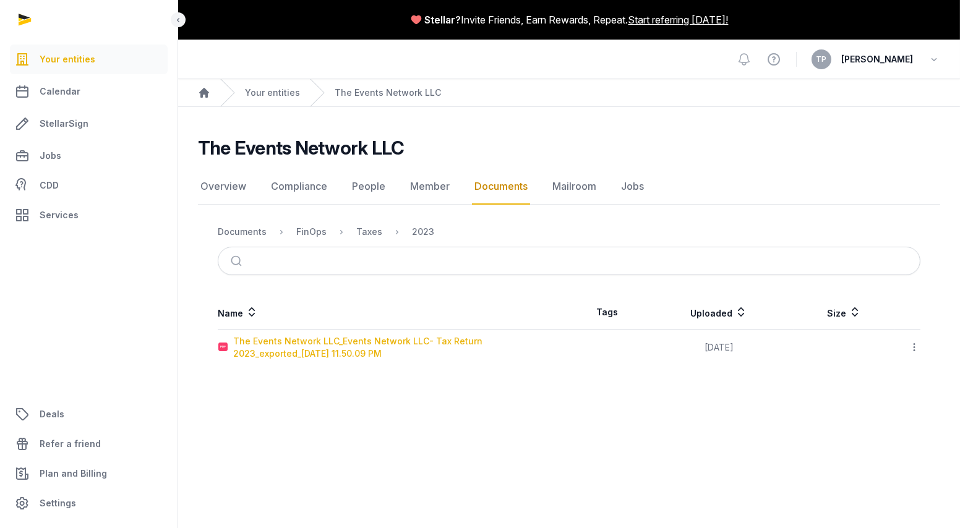
click at [264, 346] on div "The Events Network LLC_Events Network LLC- Tax Return 2023_exported_[DATE] 11.5…" at bounding box center [400, 347] width 335 height 25
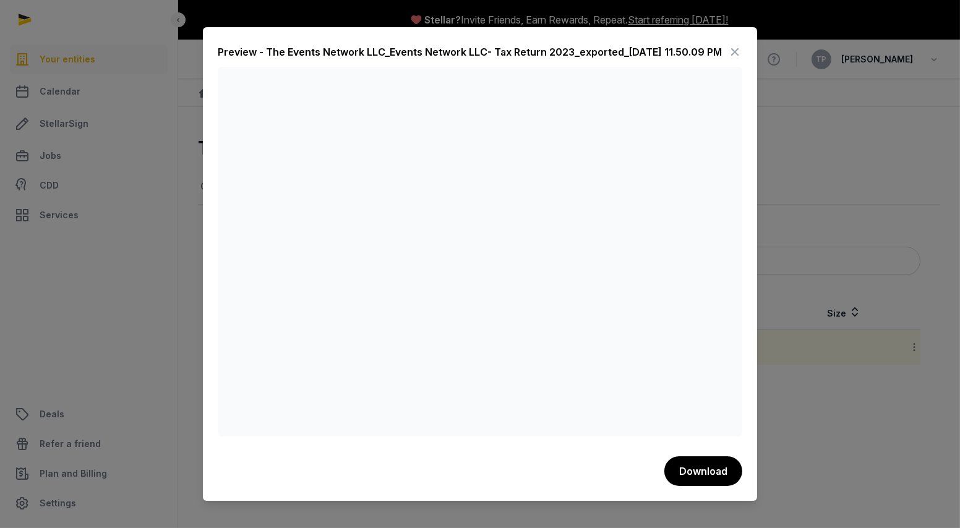
click at [729, 52] on icon at bounding box center [734, 52] width 15 height 20
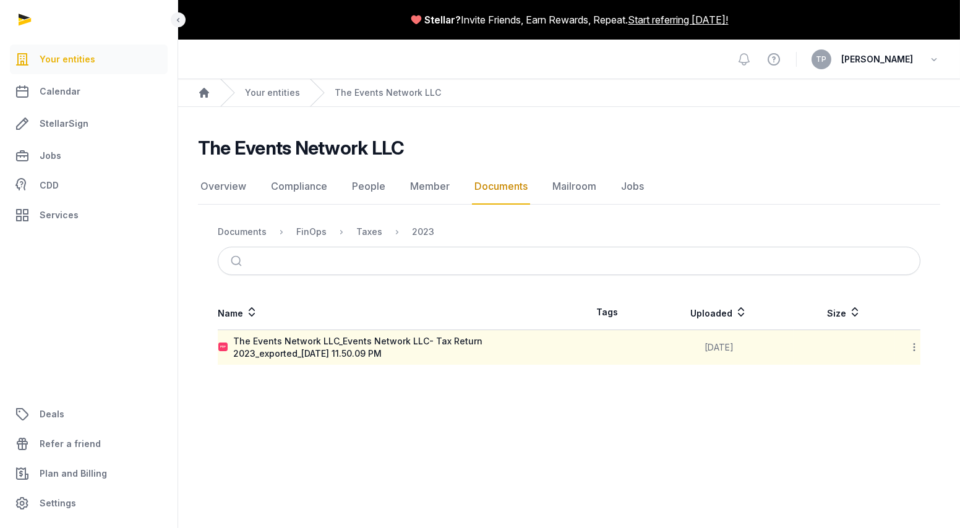
click at [213, 94] on ol "Home Your entities The Events Network LLC" at bounding box center [569, 92] width 782 height 27
click at [207, 95] on icon "Breadcrumb" at bounding box center [204, 93] width 10 height 10
